Goal: Information Seeking & Learning: Learn about a topic

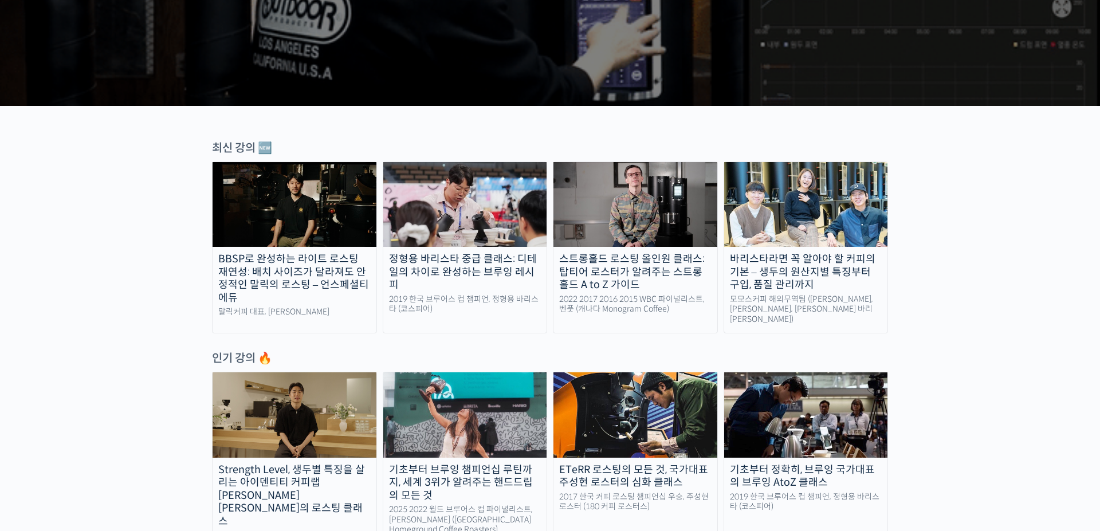
scroll to position [286, 0]
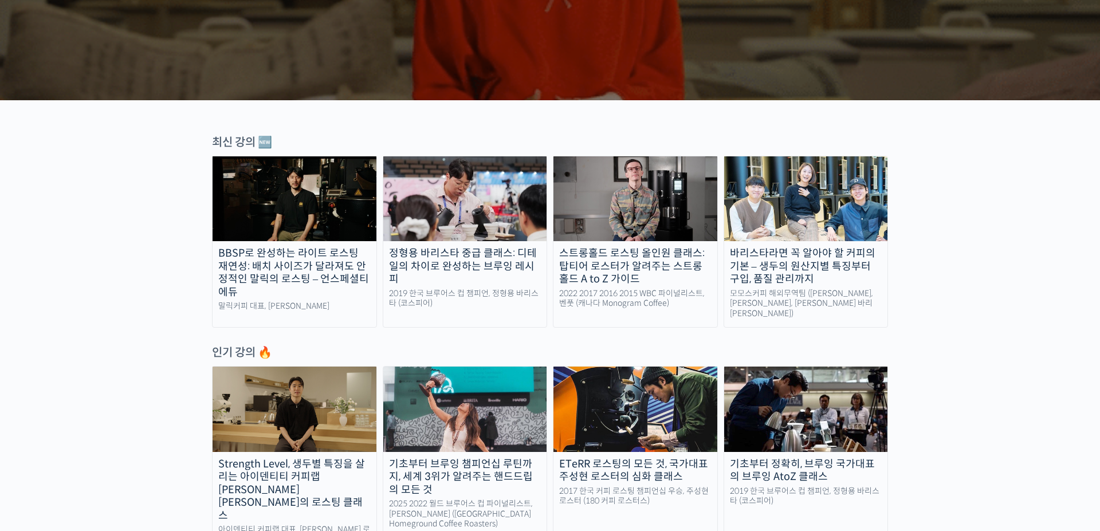
click at [520, 255] on div "정형용 바리스타 중급 클래스: 디테일의 차이로 완성하는 브루잉 레시피" at bounding box center [465, 266] width 164 height 39
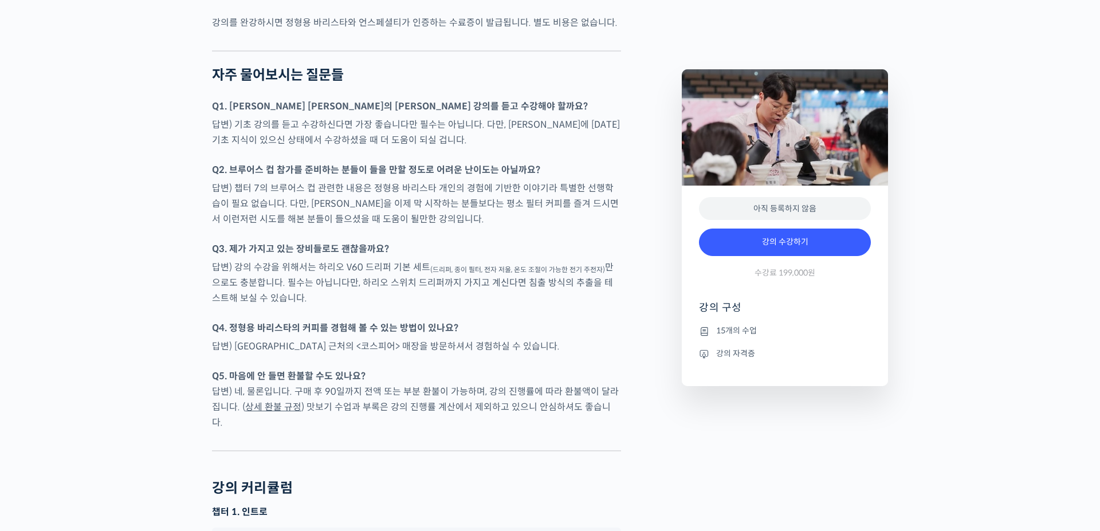
scroll to position [2922, 0]
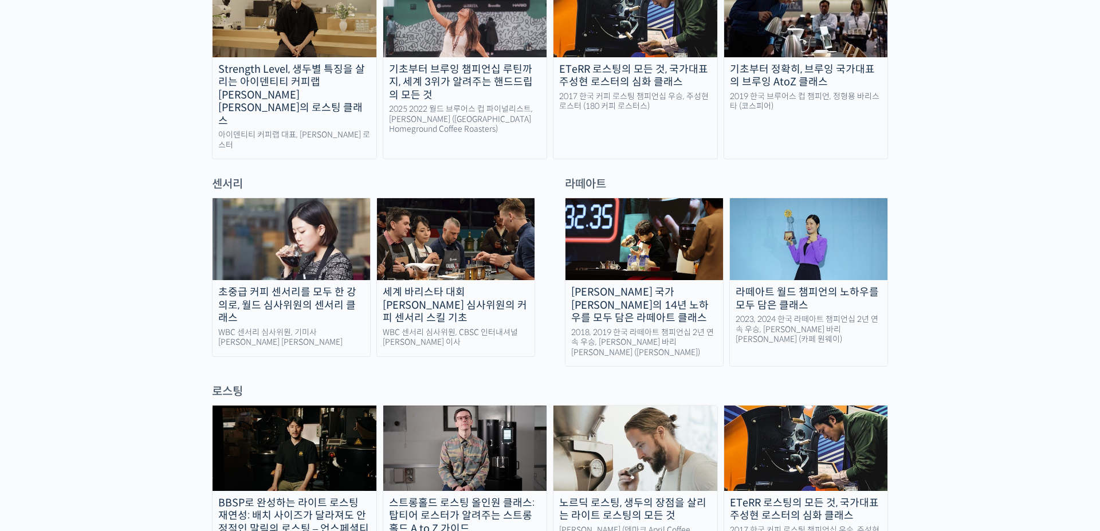
scroll to position [687, 0]
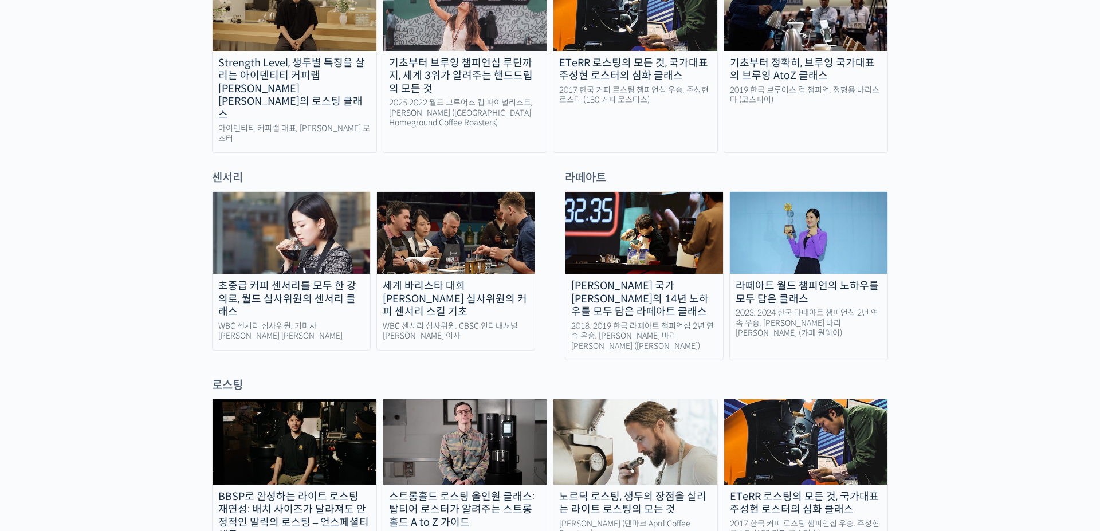
click at [344, 280] on div "초중급 커피 센서리를 모두 한 강의로, 월드 심사위원의 센서리 클래스" at bounding box center [292, 299] width 158 height 39
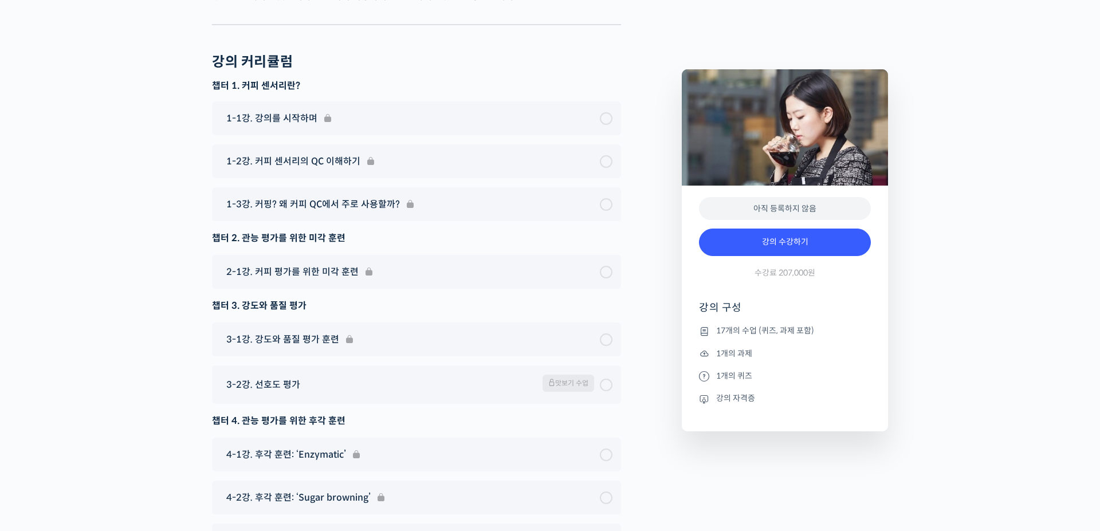
scroll to position [7734, 0]
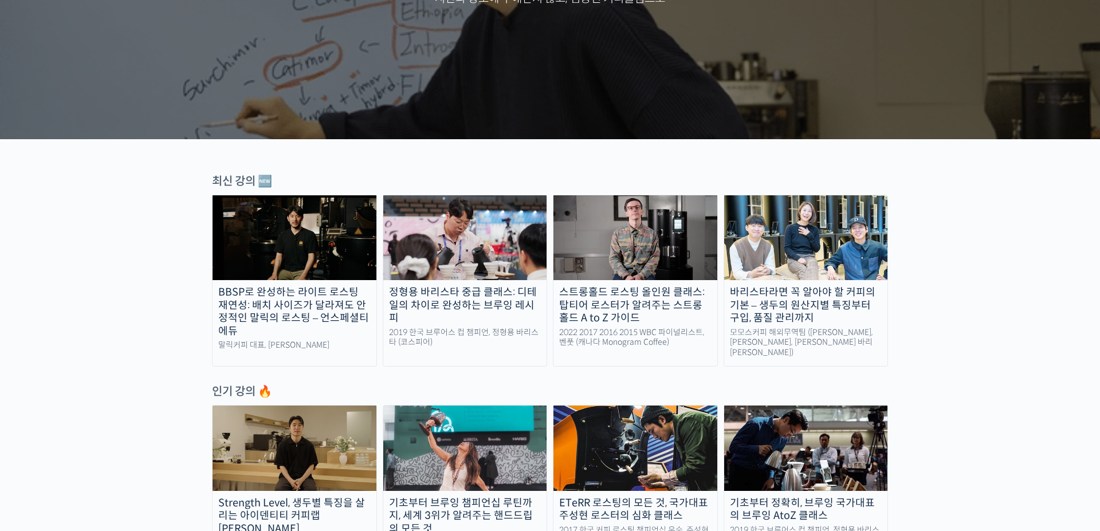
scroll to position [286, 0]
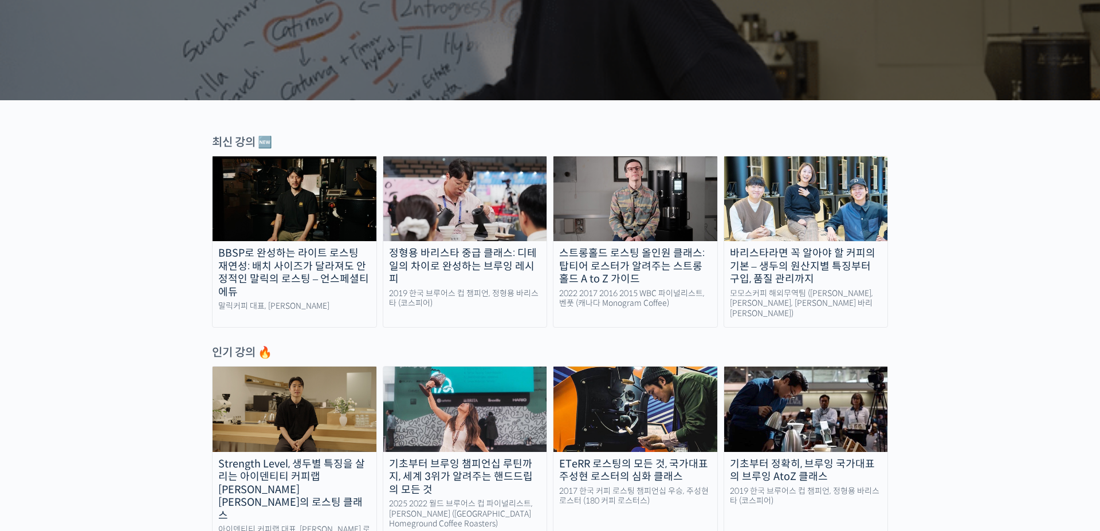
click at [489, 406] on img at bounding box center [465, 409] width 164 height 85
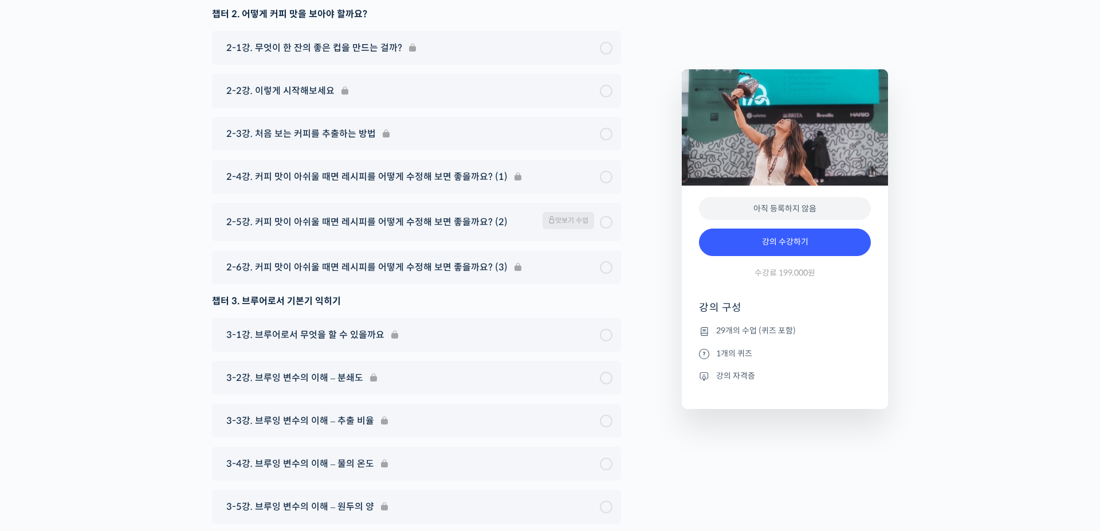
scroll to position [5843, 0]
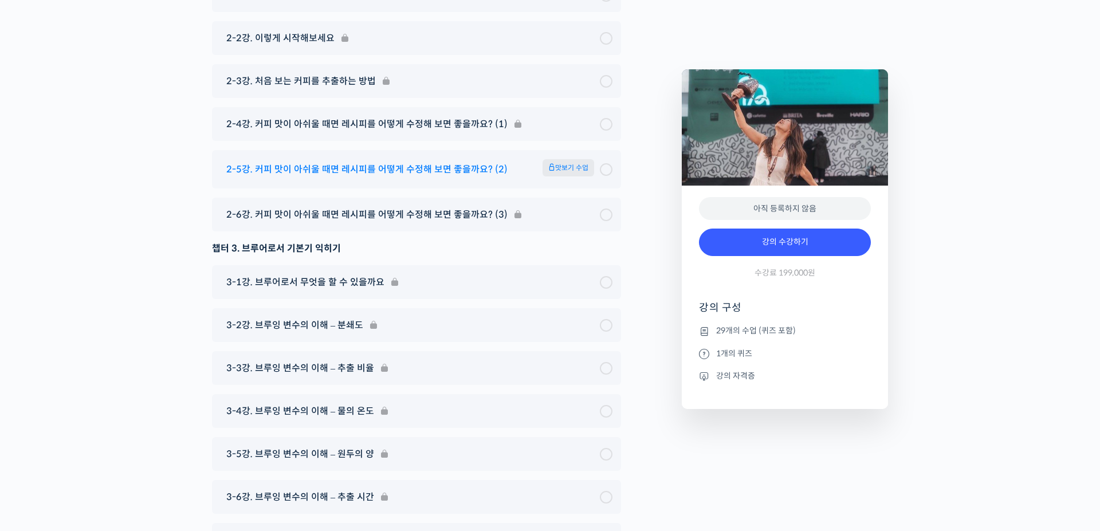
click at [494, 162] on span "2-5강. 커피 맛이 아쉬울 때면 레시피를 어떻게 수정해 보면 좋을까요? (2)" at bounding box center [366, 169] width 281 height 15
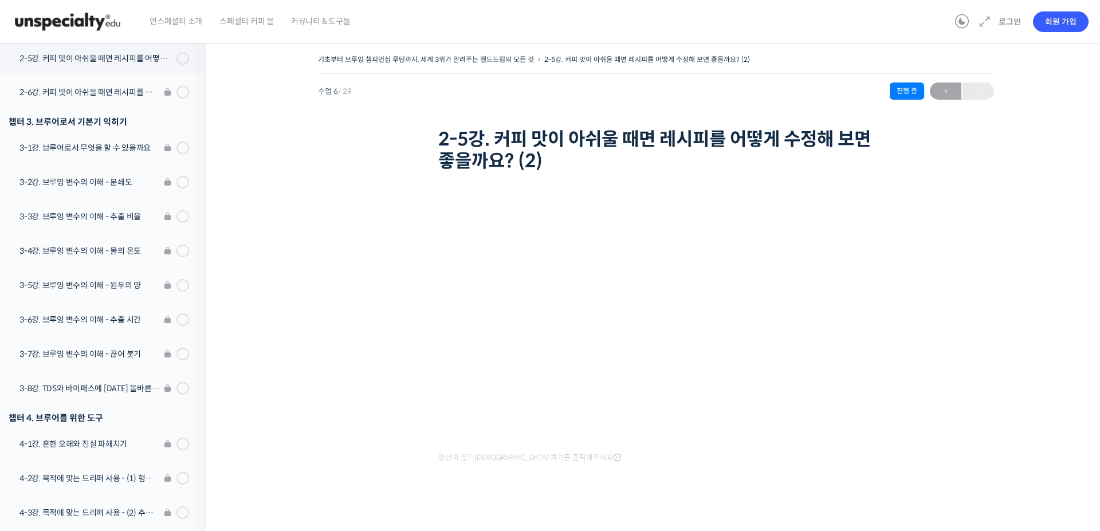
scroll to position [363, 0]
